Goal: Navigation & Orientation: Find specific page/section

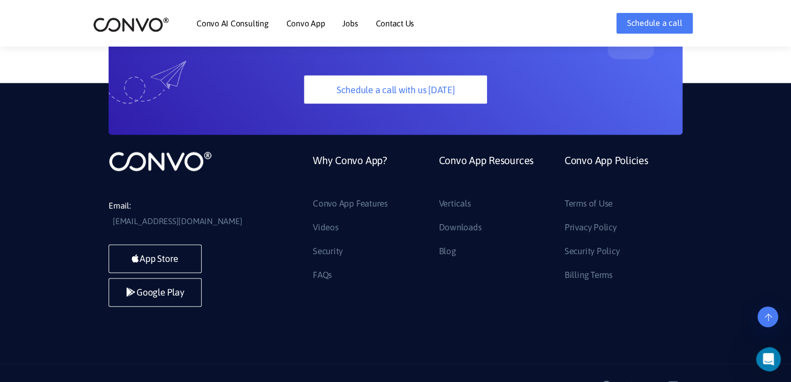
scroll to position [2914, 0]
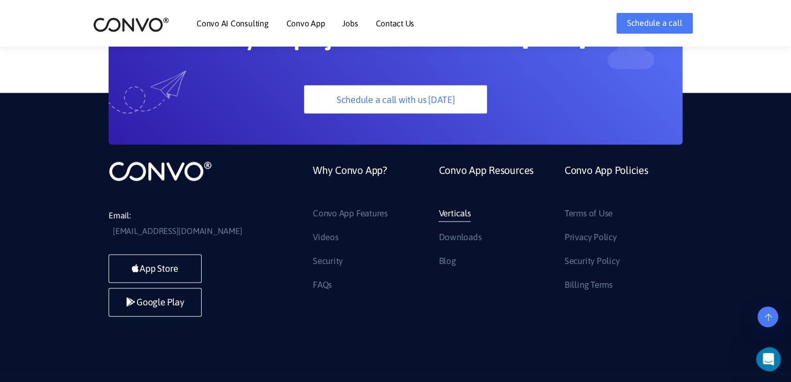
click at [459, 205] on link "Verticals" at bounding box center [454, 213] width 32 height 17
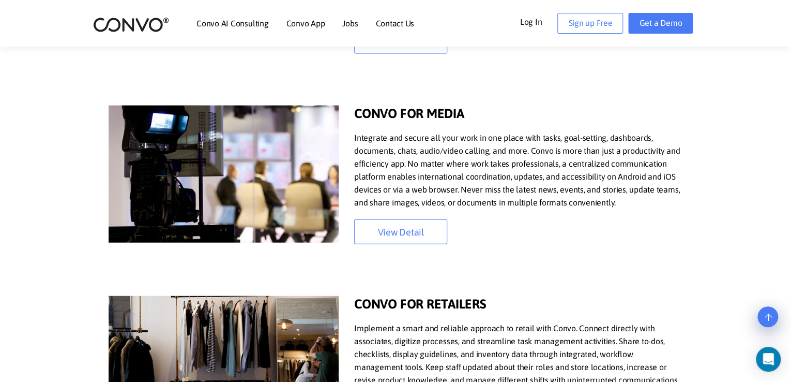
scroll to position [1292, 0]
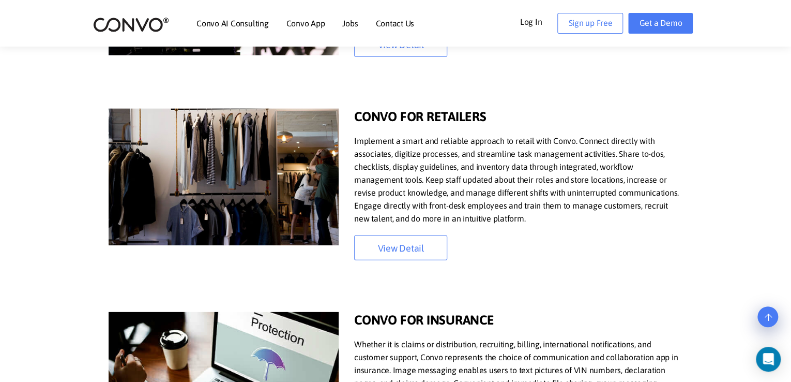
click at [138, 25] on img at bounding box center [131, 25] width 76 height 16
click at [338, 19] on ul "Convo AI Consulting Convo App Convo App Features Jobs Contact Us" at bounding box center [305, 23] width 218 height 44
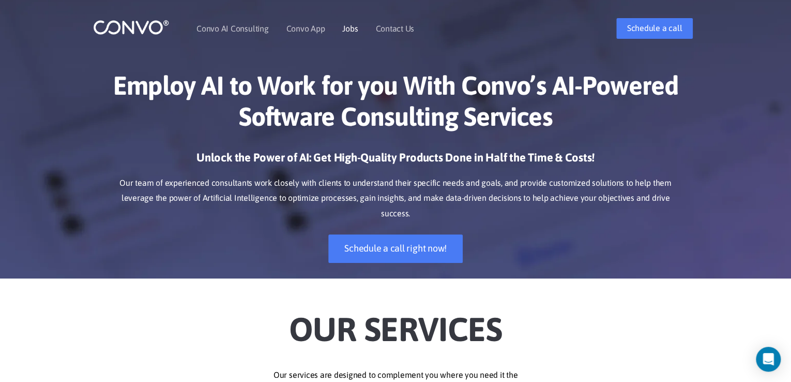
click at [349, 31] on link "Jobs" at bounding box center [350, 28] width 16 height 8
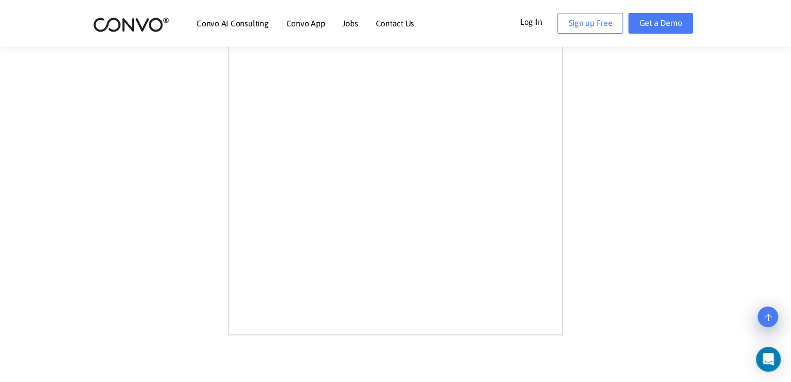
scroll to position [620, 0]
